Goal: Task Accomplishment & Management: Manage account settings

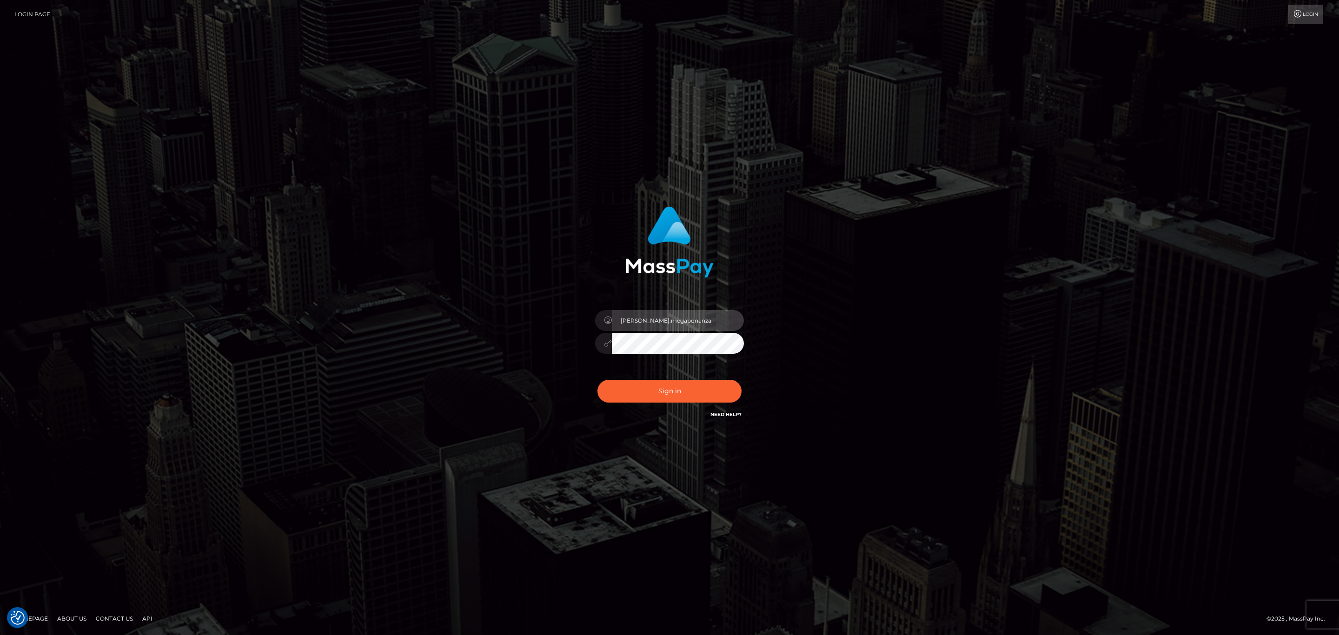
click at [684, 319] on input "sean.megabonanza" at bounding box center [678, 320] width 132 height 21
type input "Sean.silversocial1"
click at [671, 395] on button "Sign in" at bounding box center [670, 391] width 144 height 23
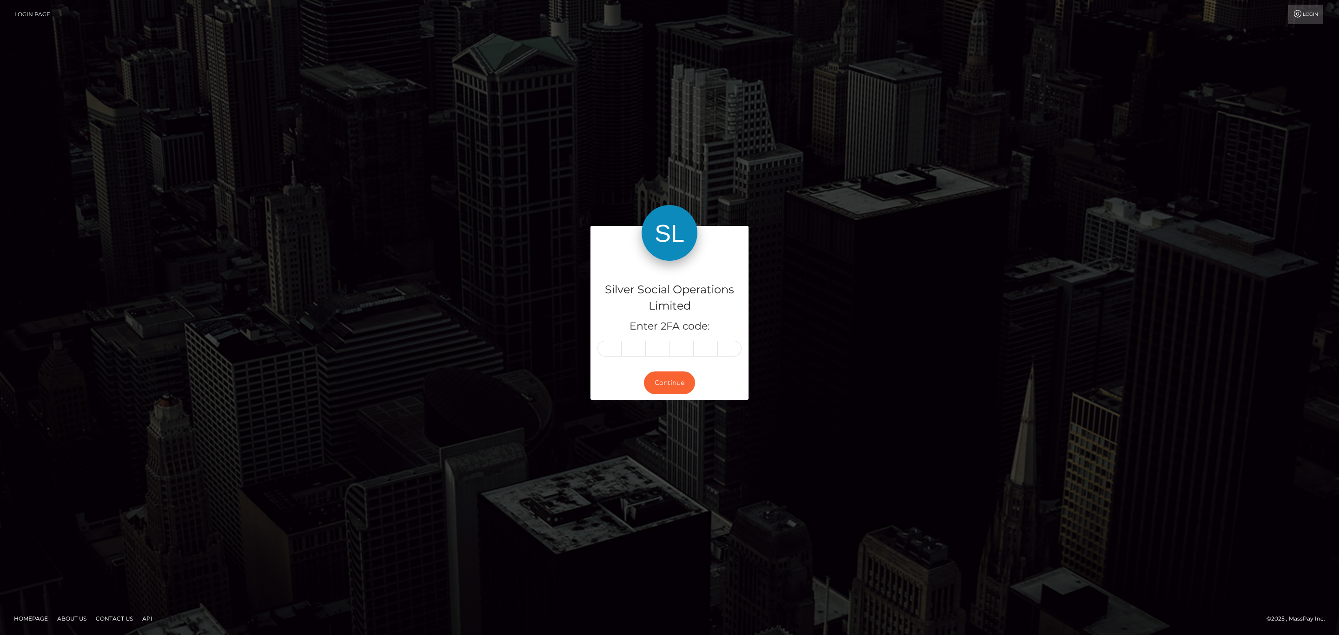
drag, startPoint x: 617, startPoint y: 359, endPoint x: 614, endPoint y: 350, distance: 9.3
click at [617, 359] on div "Silver Social Operations Limited Enter 2FA code:" at bounding box center [670, 313] width 158 height 105
click at [614, 347] on input "text" at bounding box center [610, 349] width 24 height 16
paste input "2"
type input "2"
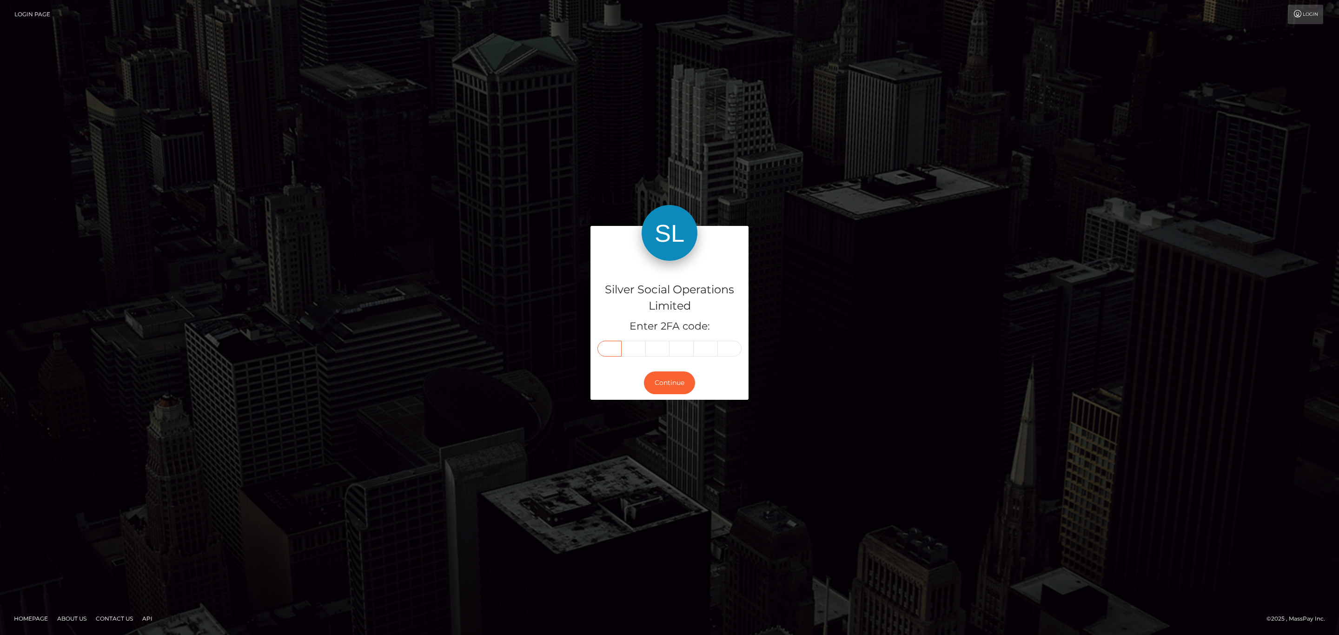
type input "0"
type input "7"
type input "2"
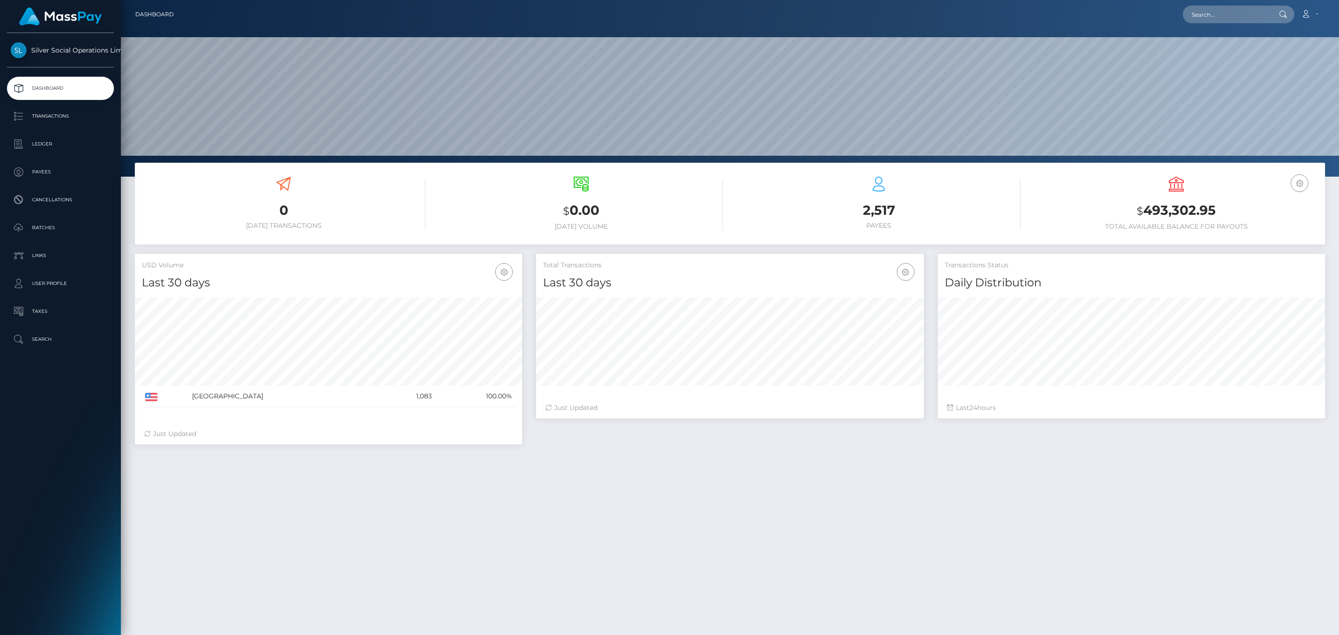
scroll to position [165, 387]
click at [53, 115] on p "Transactions" at bounding box center [61, 116] width 100 height 14
